Goal: Task Accomplishment & Management: Check status

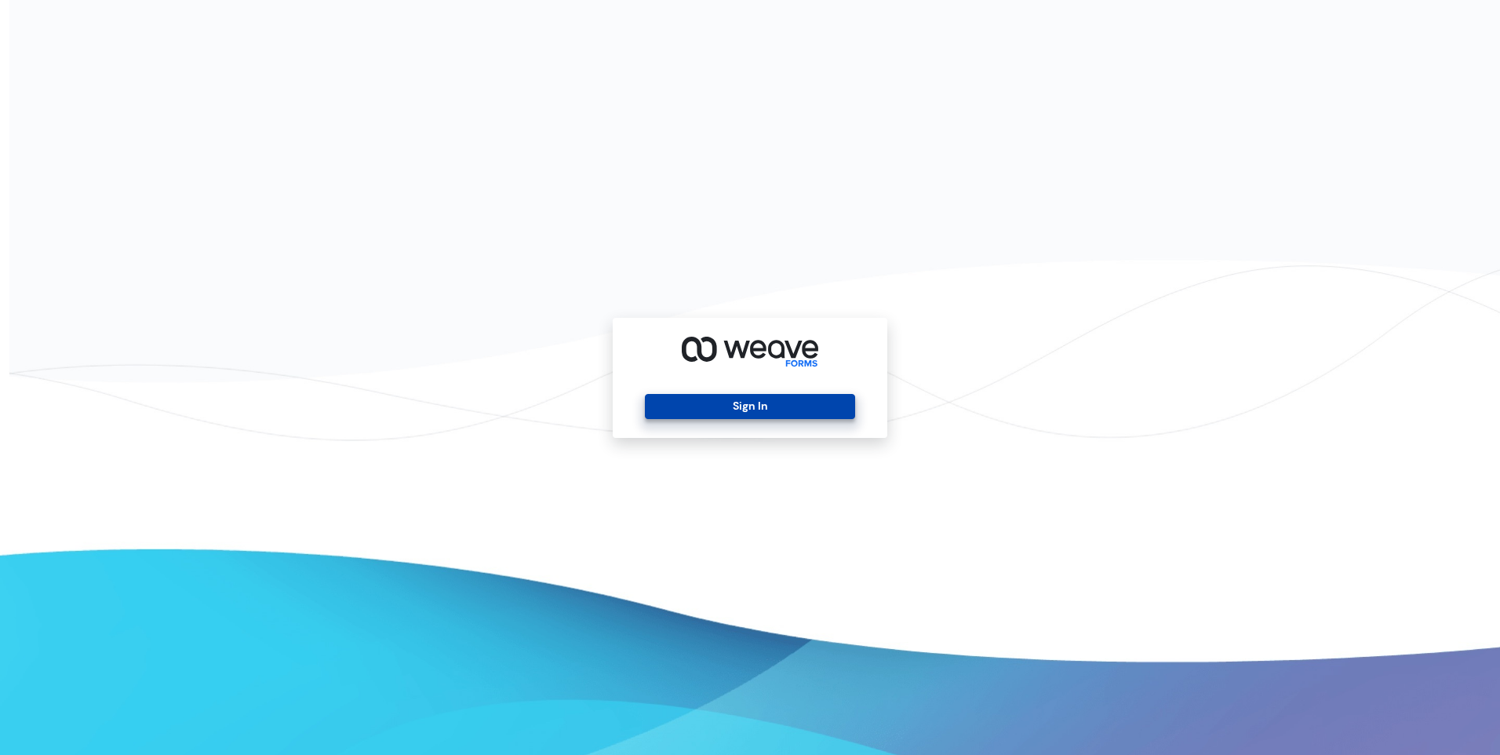
click at [722, 401] on button "Sign In" at bounding box center [749, 406] width 209 height 25
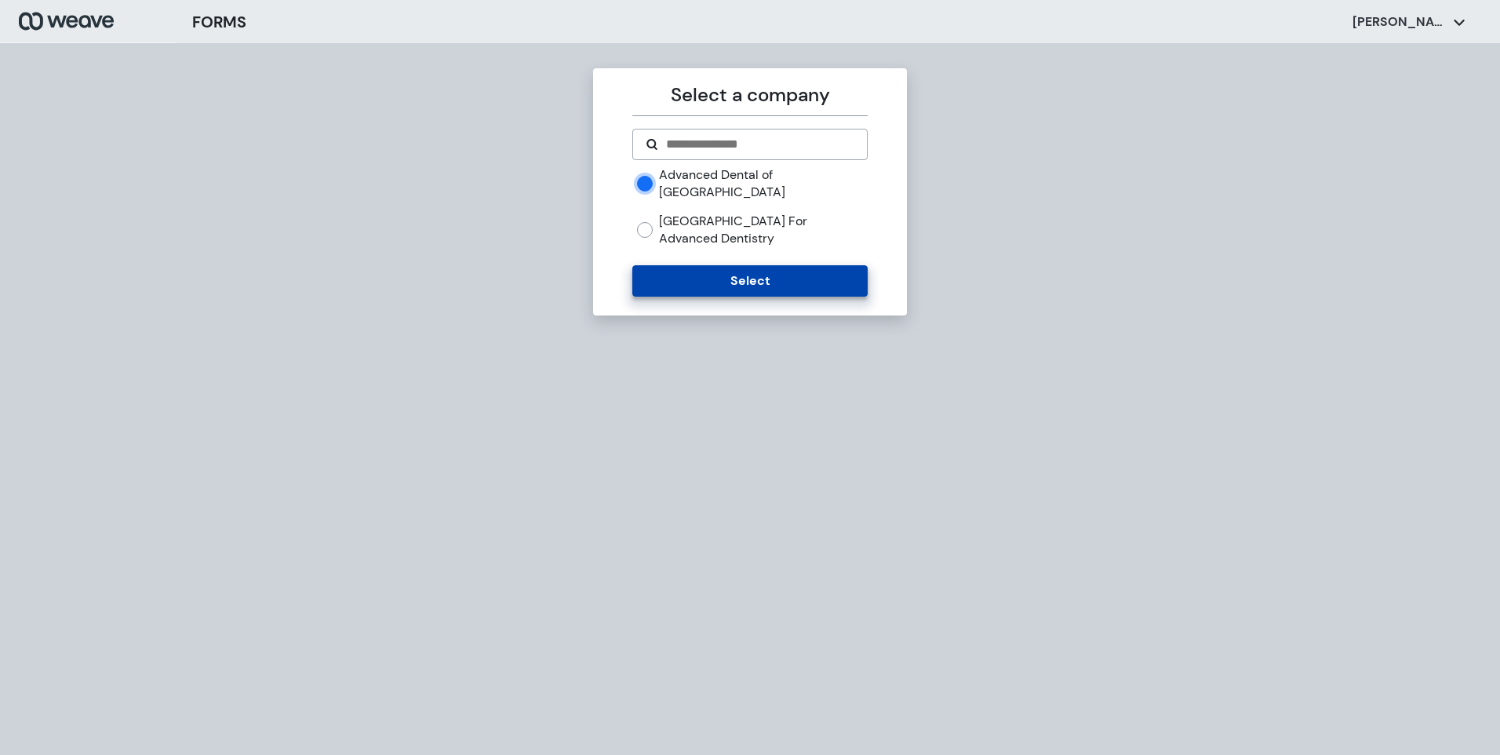
click at [740, 265] on button "Select" at bounding box center [749, 280] width 235 height 31
